Goal: Task Accomplishment & Management: Manage account settings

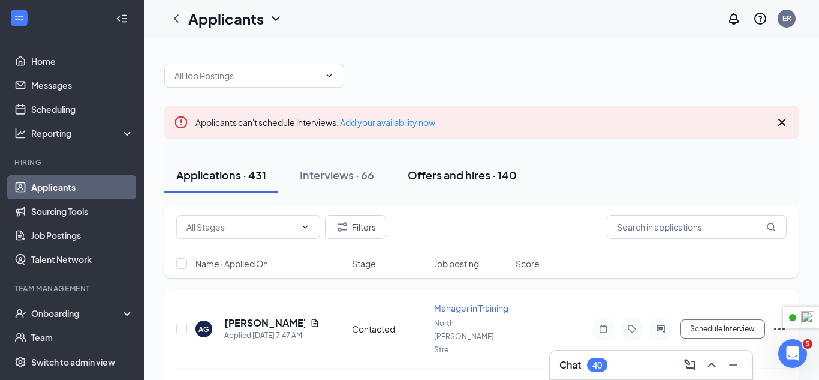
click at [469, 178] on div "Offers and hires · 140" at bounding box center [462, 174] width 109 height 15
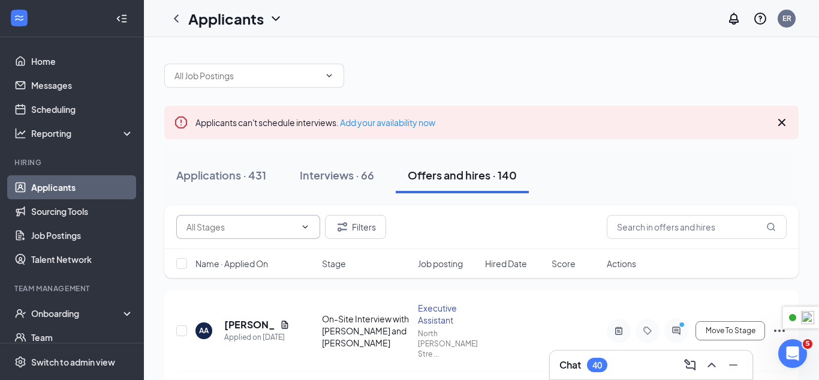
click at [269, 222] on input "text" at bounding box center [241, 226] width 109 height 13
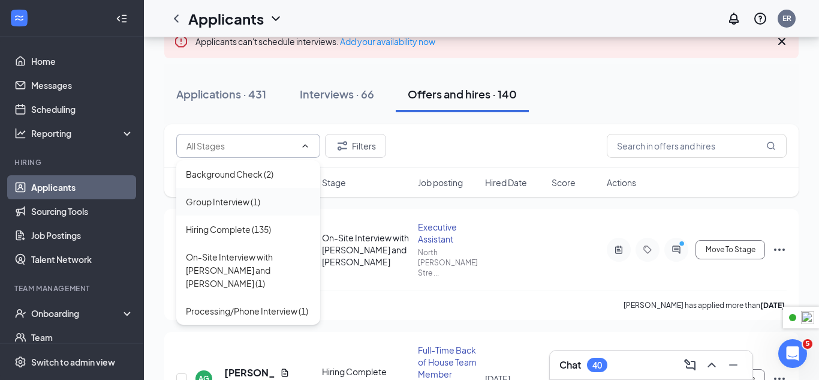
scroll to position [86, 0]
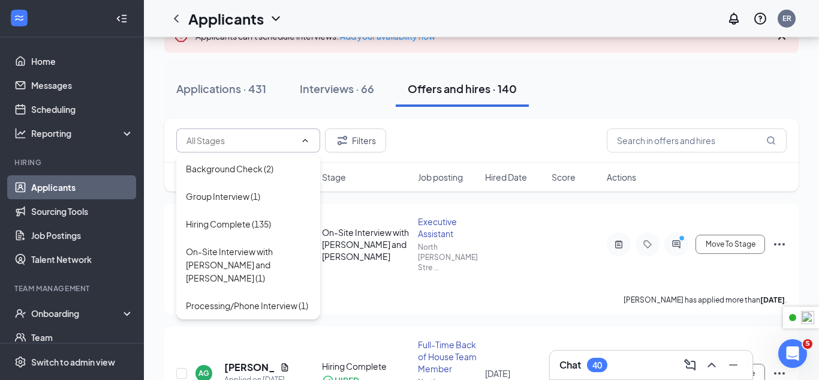
click at [599, 71] on div "Applications · 431 Interviews · 66 Offers and hires · 140" at bounding box center [481, 89] width 635 height 36
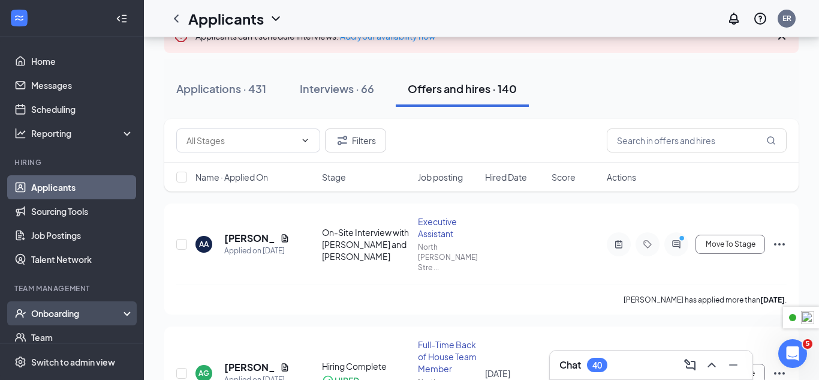
click at [69, 318] on div "Onboarding" at bounding box center [77, 313] width 92 height 12
click at [67, 336] on link "Overview" at bounding box center [82, 337] width 103 height 24
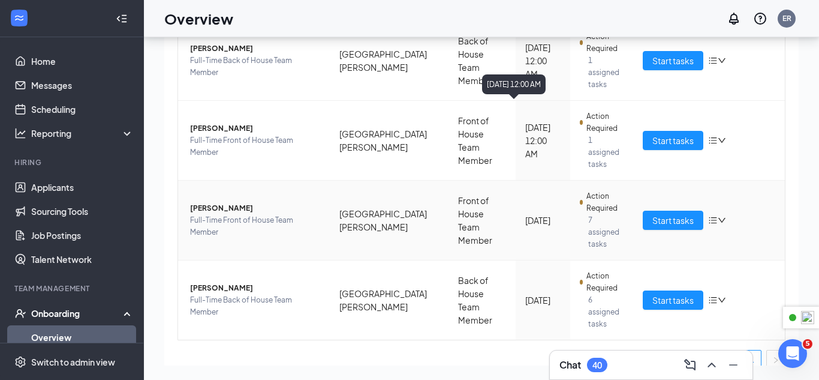
scroll to position [148, 0]
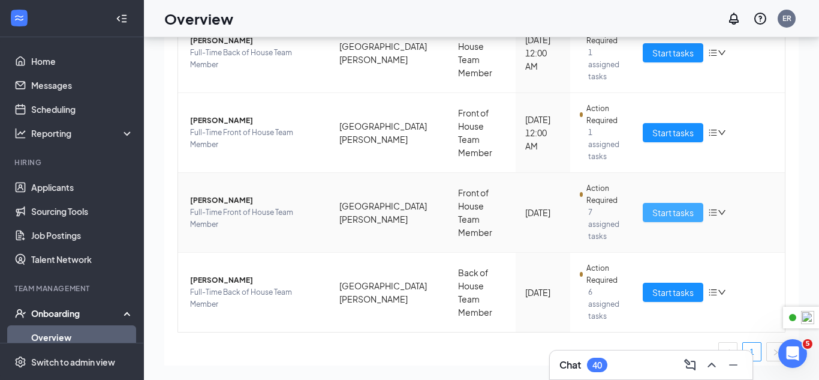
click at [667, 206] on span "Start tasks" at bounding box center [673, 212] width 41 height 13
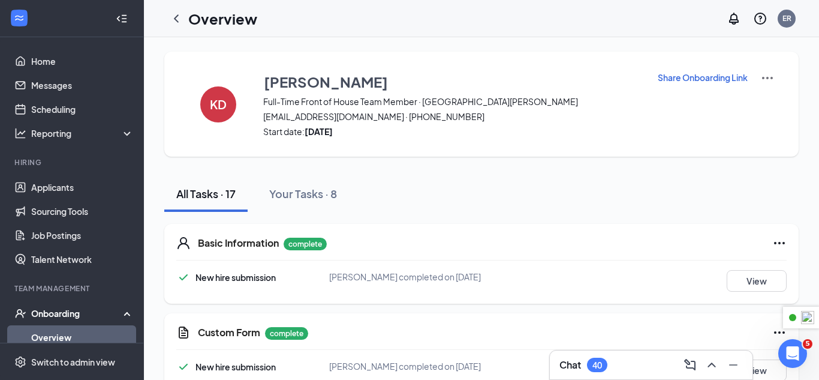
click at [640, 354] on div "Chat 40" at bounding box center [651, 364] width 203 height 29
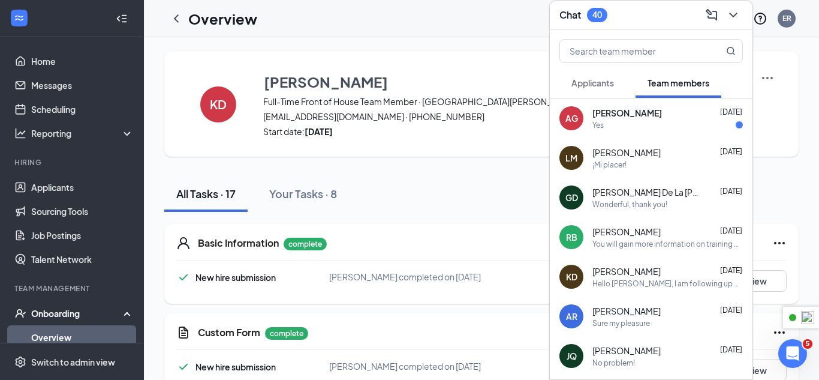
click at [618, 131] on div "AG Aiden Garcia Aug 26 Yes" at bounding box center [651, 118] width 203 height 40
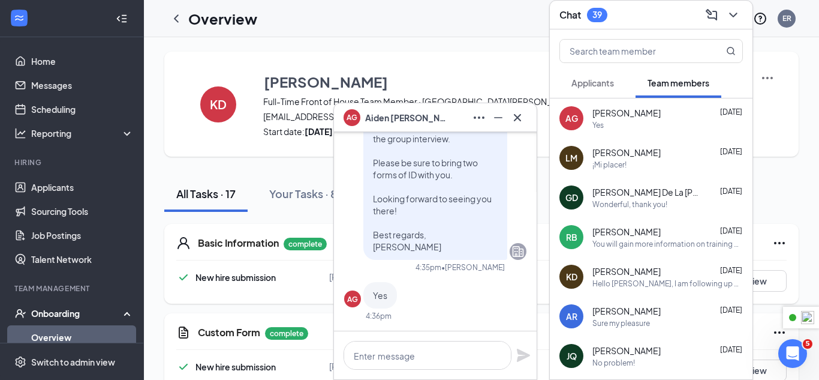
click at [440, 124] on div "AG Aiden Garcia" at bounding box center [436, 117] width 184 height 19
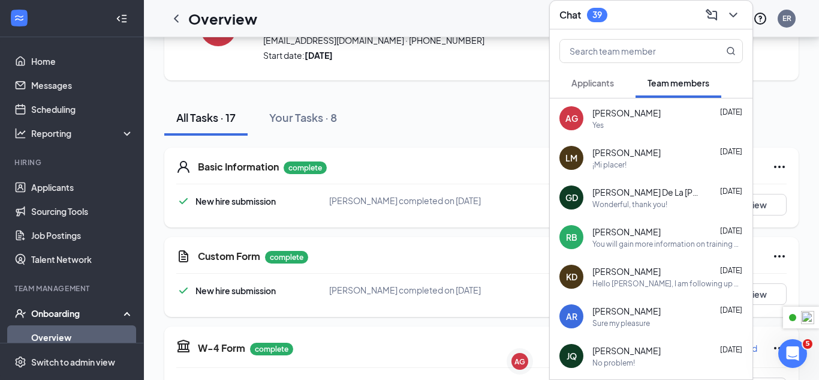
click at [632, 20] on div "Chat 39" at bounding box center [652, 14] width 184 height 19
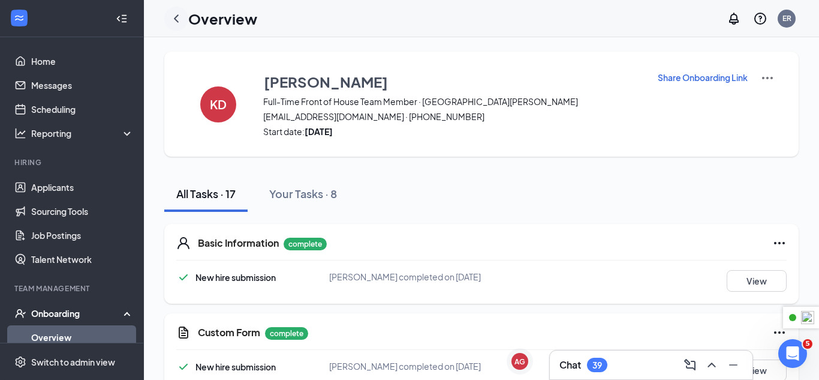
click at [177, 19] on icon "ChevronLeft" at bounding box center [176, 18] width 14 height 14
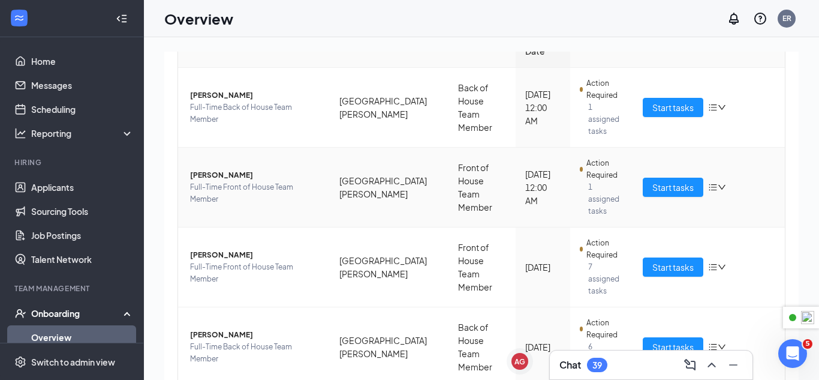
scroll to position [148, 0]
click at [676, 340] on span "Start tasks" at bounding box center [673, 346] width 41 height 13
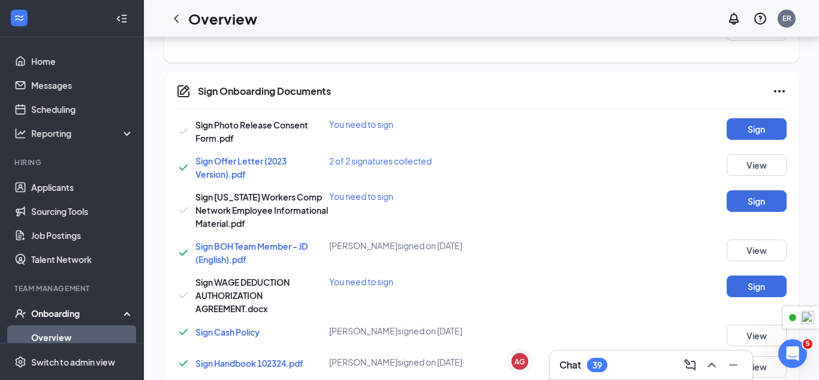
scroll to position [122, 0]
click at [741, 130] on button "Sign" at bounding box center [757, 130] width 60 height 22
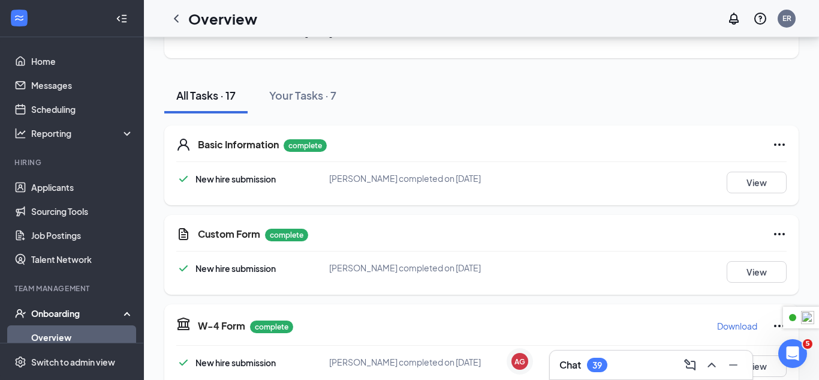
scroll to position [97, 0]
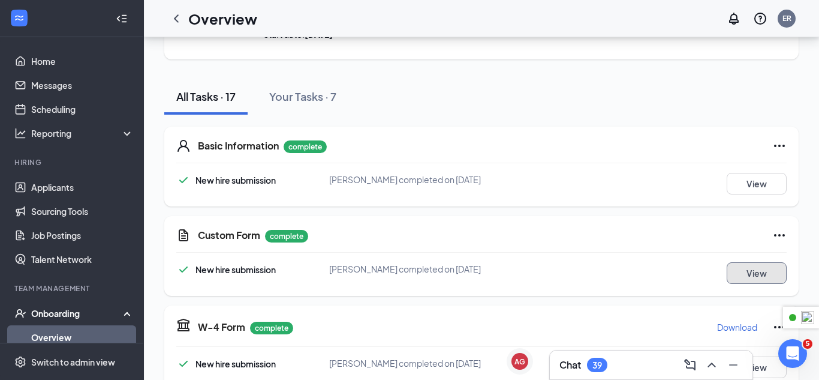
click at [756, 270] on button "View" at bounding box center [757, 273] width 60 height 22
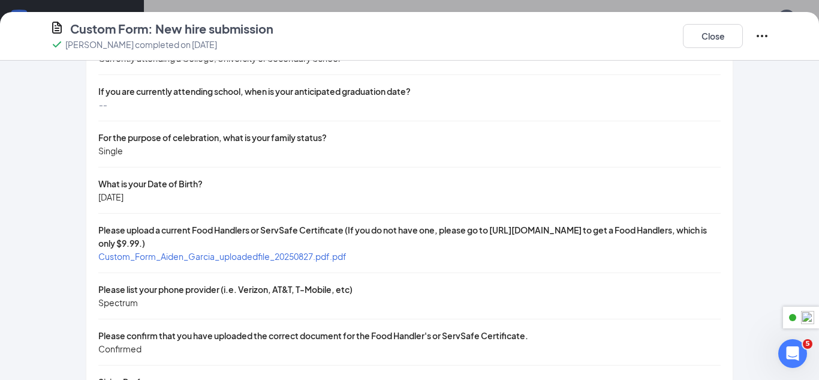
scroll to position [90, 0]
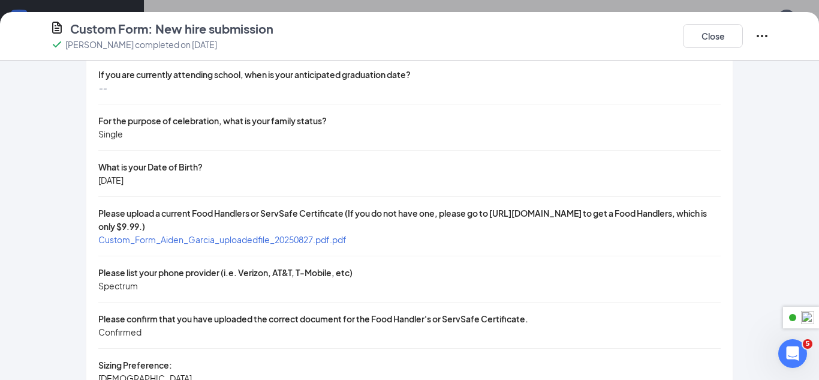
click at [295, 238] on span "Custom_Form_Aiden_Garcia_uploadedfile_20250827.pdf.pdf" at bounding box center [222, 239] width 248 height 11
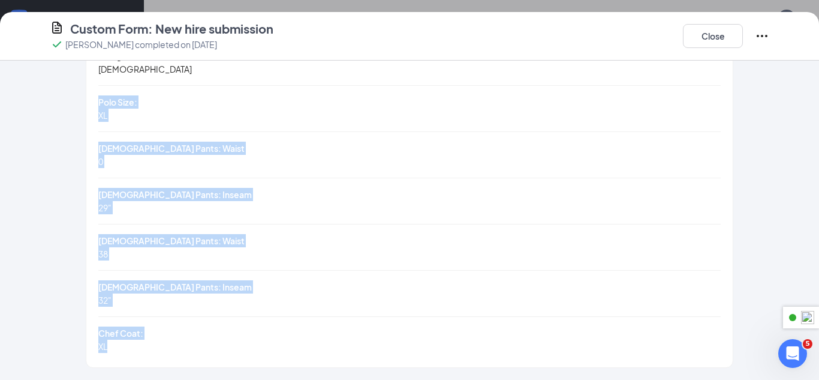
drag, startPoint x: 124, startPoint y: 343, endPoint x: 86, endPoint y: 101, distance: 244.1
click at [86, 101] on div "Aiden Garcia's submission What is your education status? Currently attending a …" at bounding box center [409, 20] width 647 height 693
click at [707, 41] on button "Close" at bounding box center [713, 36] width 60 height 24
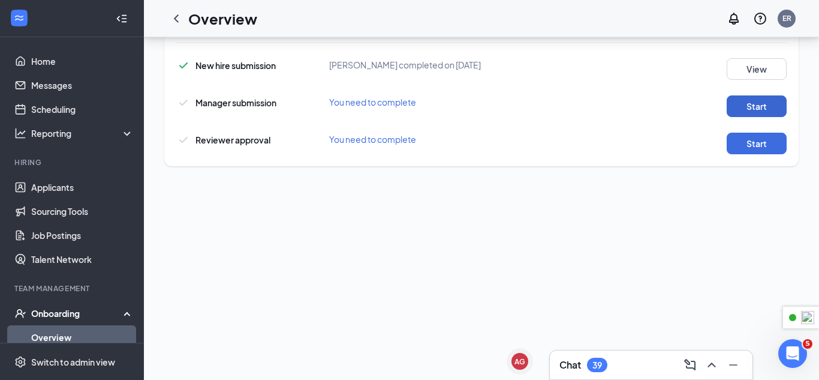
scroll to position [187, 0]
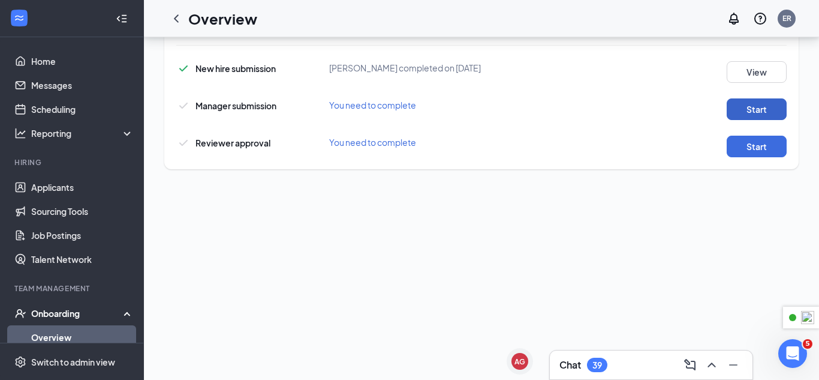
click at [735, 114] on button "Start" at bounding box center [757, 109] width 60 height 22
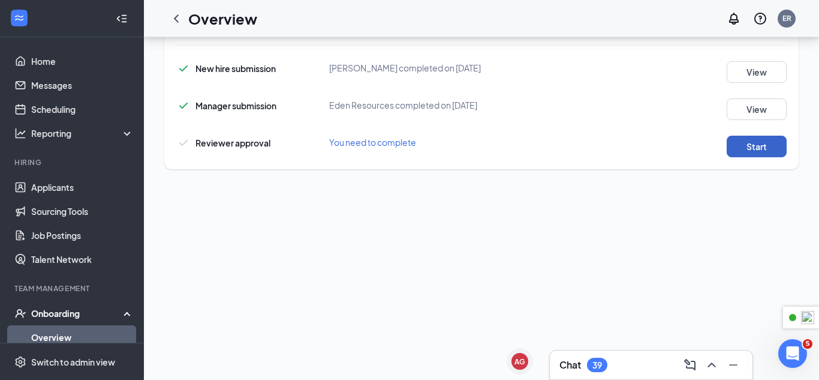
click at [758, 142] on button "Start" at bounding box center [757, 147] width 60 height 22
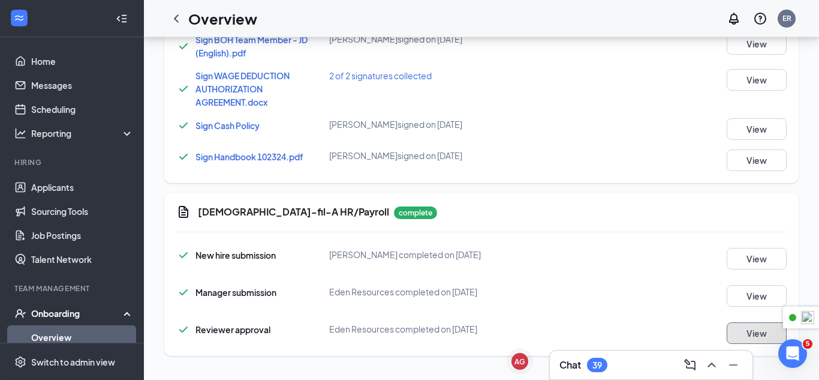
scroll to position [0, 0]
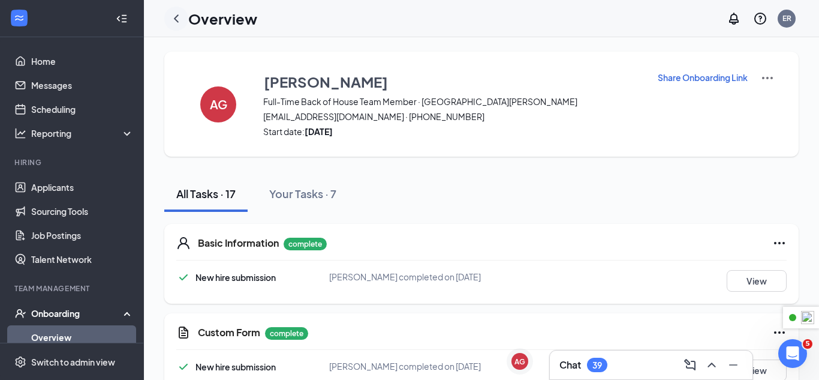
click at [175, 23] on icon "ChevronLeft" at bounding box center [176, 18] width 14 height 14
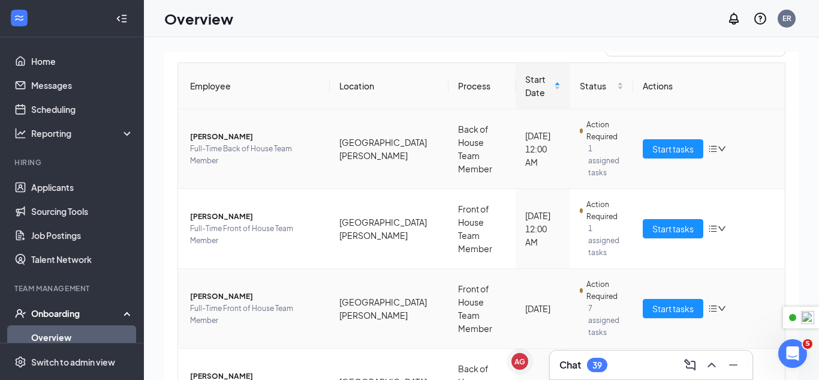
scroll to position [148, 0]
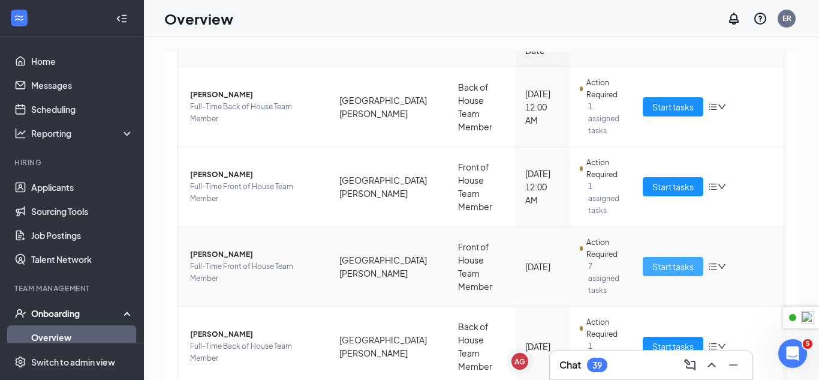
click at [675, 260] on span "Start tasks" at bounding box center [673, 266] width 41 height 13
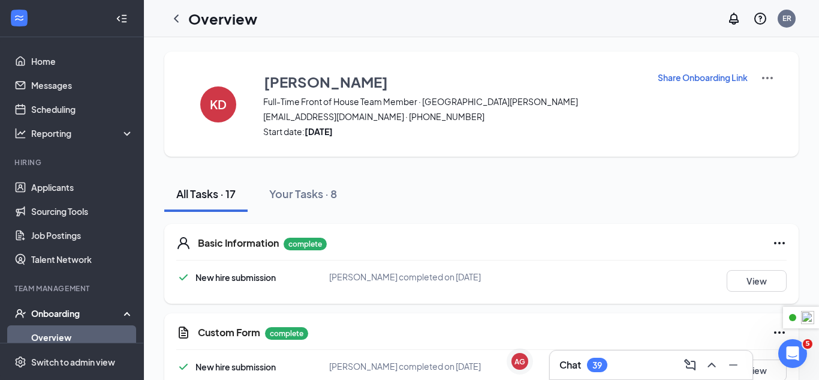
click at [687, 79] on p "Share Onboarding Link" at bounding box center [703, 77] width 90 height 12
type textarea "Hi Karyelis, This is a gentle reminder to complete your onboarding before your …"
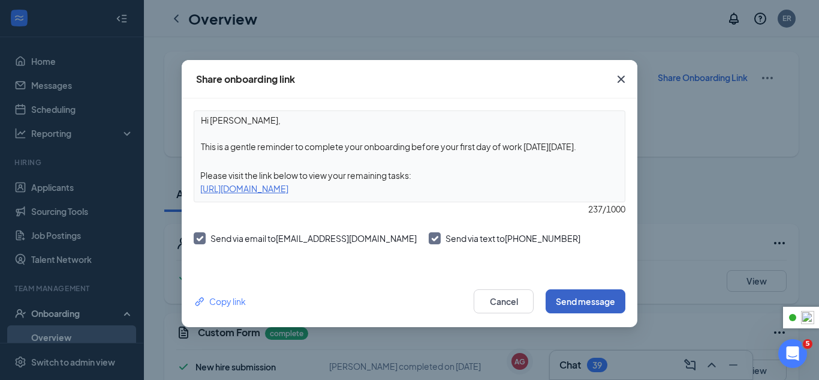
click at [607, 298] on button "Send message" at bounding box center [586, 301] width 80 height 24
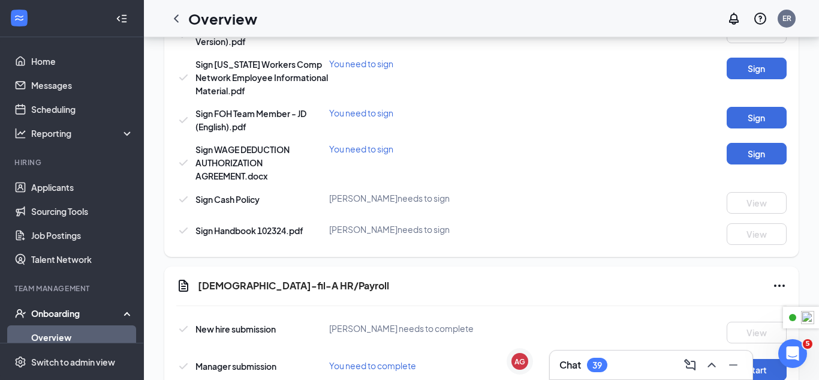
scroll to position [959, 0]
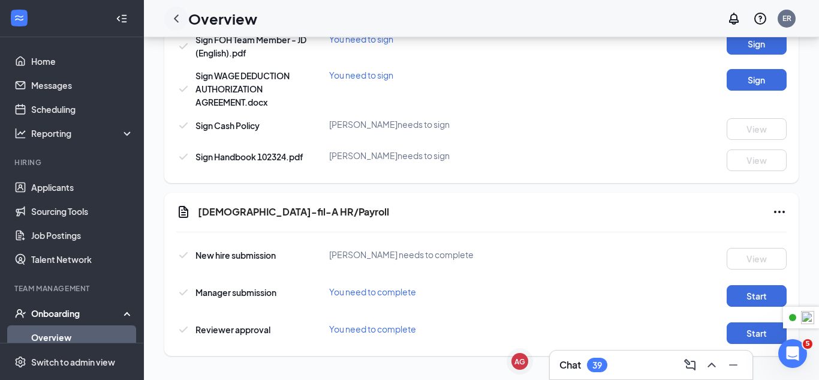
click at [182, 17] on icon "ChevronLeft" at bounding box center [176, 18] width 14 height 14
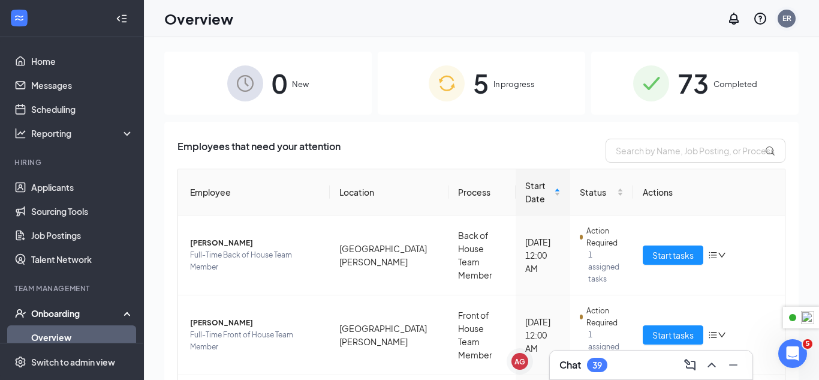
click at [783, 20] on div "ER" at bounding box center [787, 18] width 9 height 10
click at [409, 25] on div "Overview ER" at bounding box center [481, 18] width 675 height 37
click at [96, 181] on link "Applicants" at bounding box center [82, 187] width 103 height 24
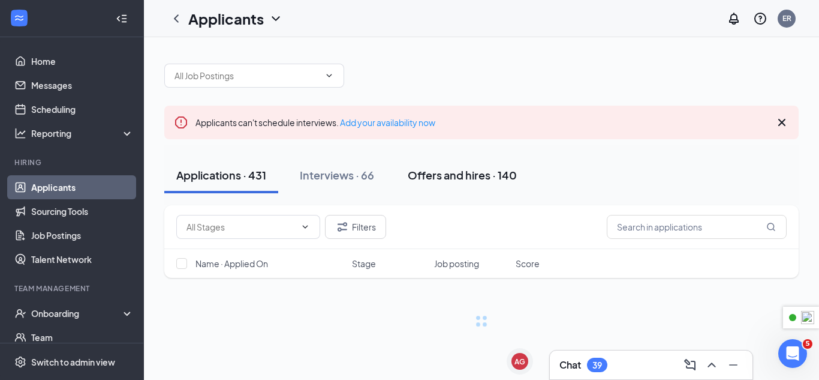
click at [491, 164] on button "Offers and hires · 140" at bounding box center [462, 175] width 133 height 36
click at [490, 176] on div "Offers and hires · 140" at bounding box center [462, 174] width 109 height 15
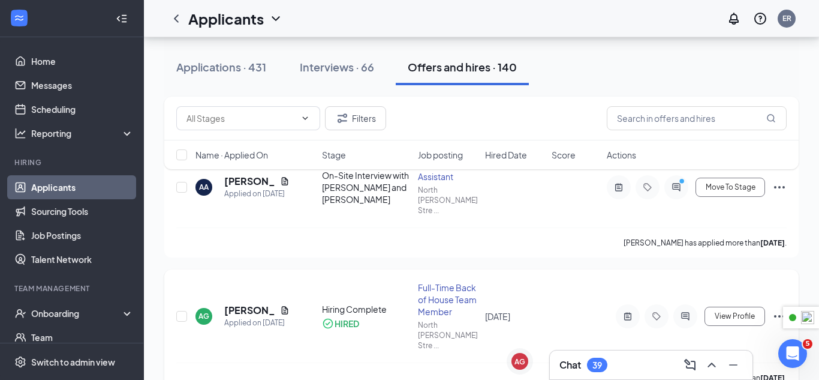
scroll to position [158, 0]
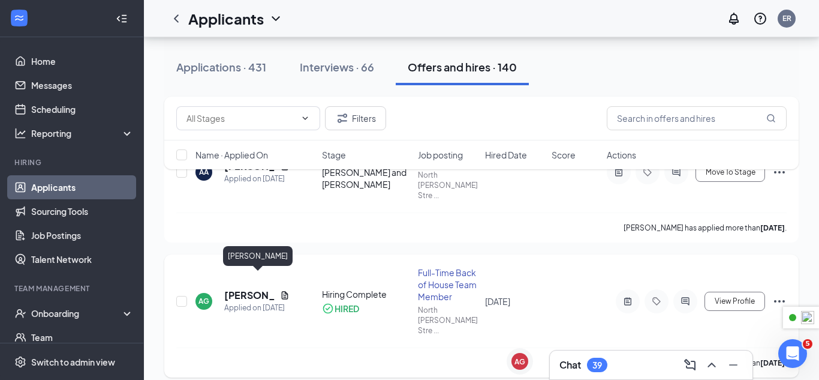
click at [233, 289] on h5 "[PERSON_NAME]" at bounding box center [249, 295] width 51 height 13
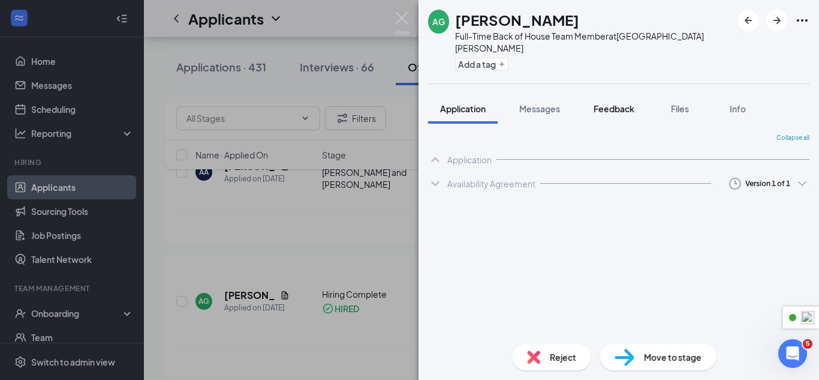
click at [617, 103] on span "Feedback" at bounding box center [614, 108] width 41 height 11
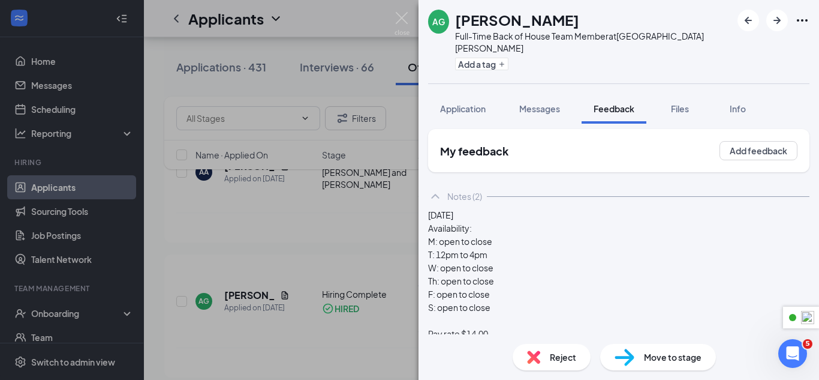
scroll to position [286, 0]
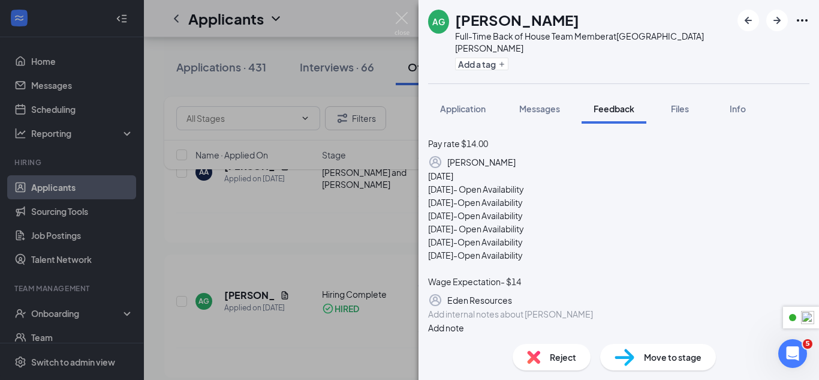
click at [585, 309] on div at bounding box center [619, 314] width 380 height 13
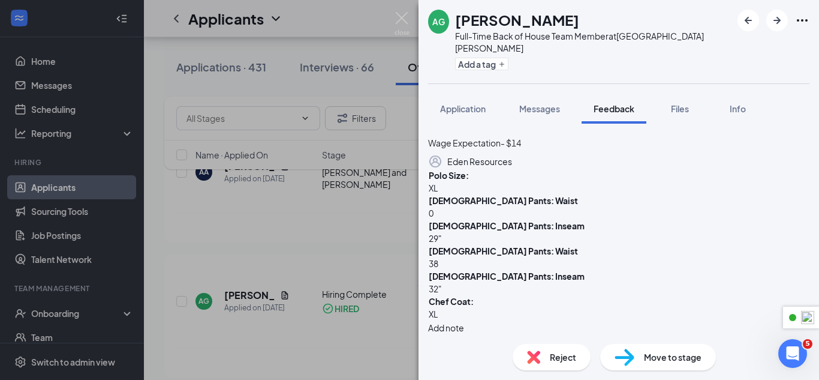
scroll to position [352, 0]
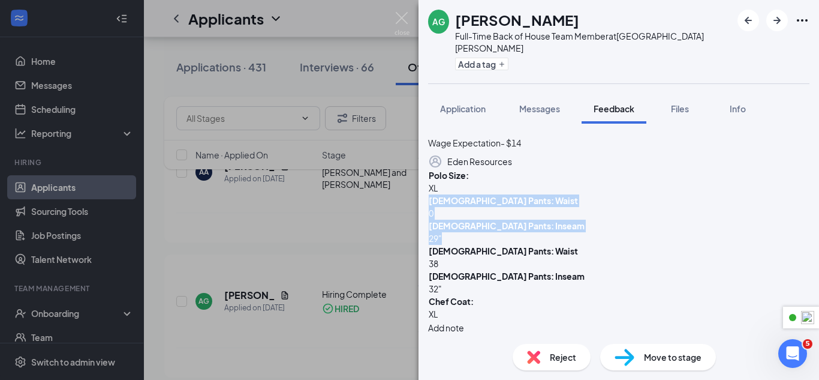
drag, startPoint x: 501, startPoint y: 304, endPoint x: 444, endPoint y: 274, distance: 64.7
click at [444, 274] on div "Polo Size: XL [DEMOGRAPHIC_DATA] Pants: Waist 0 [DEMOGRAPHIC_DATA] Pants: Insea…" at bounding box center [619, 252] width 382 height 166
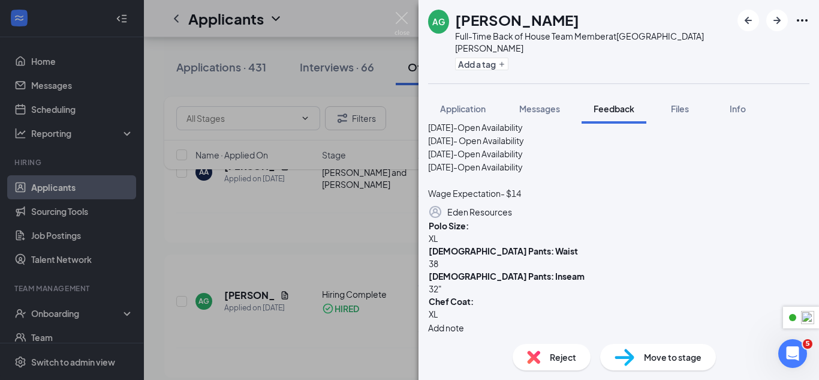
click at [464, 321] on button "Add note" at bounding box center [446, 327] width 36 height 13
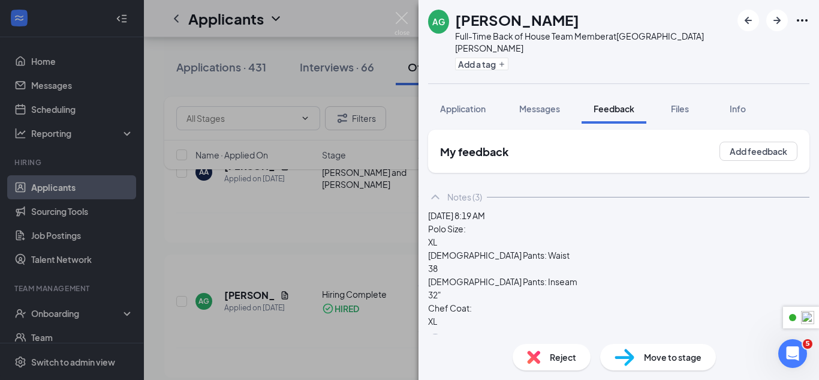
scroll to position [0, 0]
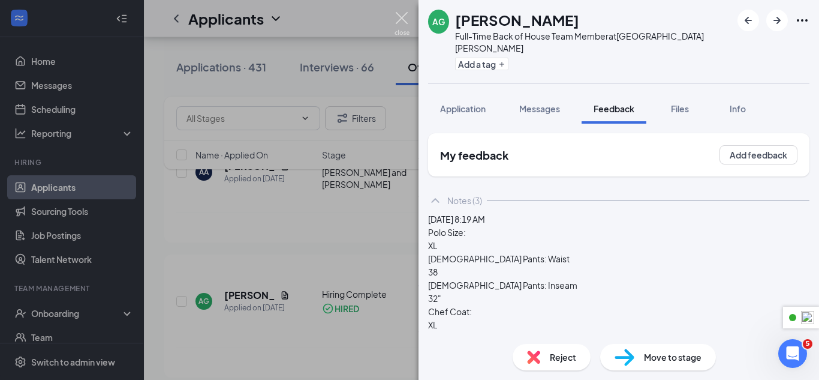
click at [403, 16] on img at bounding box center [402, 23] width 15 height 23
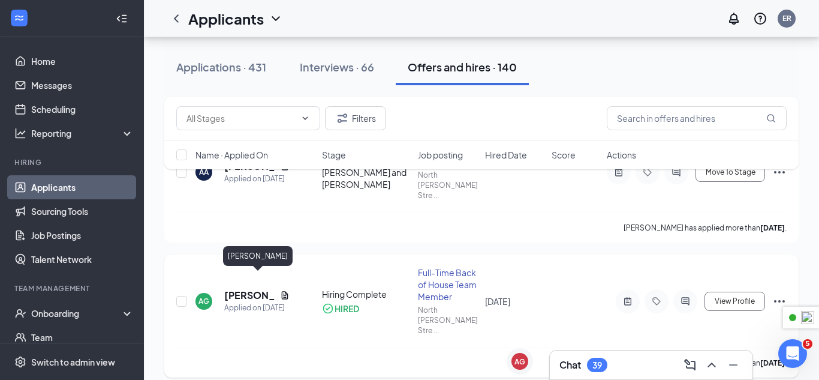
click at [241, 289] on h5 "[PERSON_NAME]" at bounding box center [249, 295] width 51 height 13
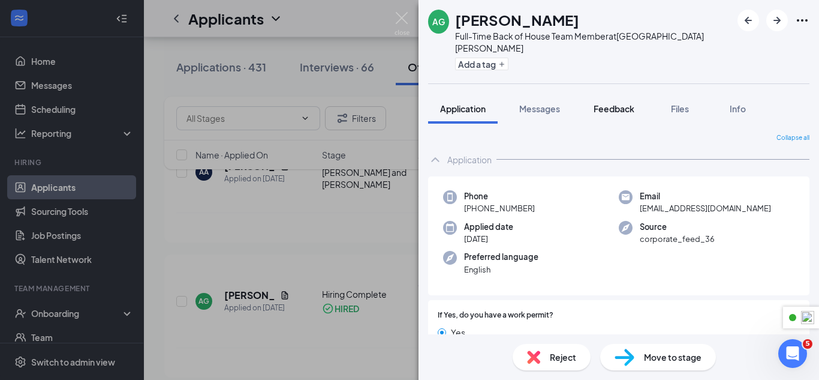
click at [624, 101] on button "Feedback" at bounding box center [614, 109] width 65 height 30
